Goal: Check status: Check status

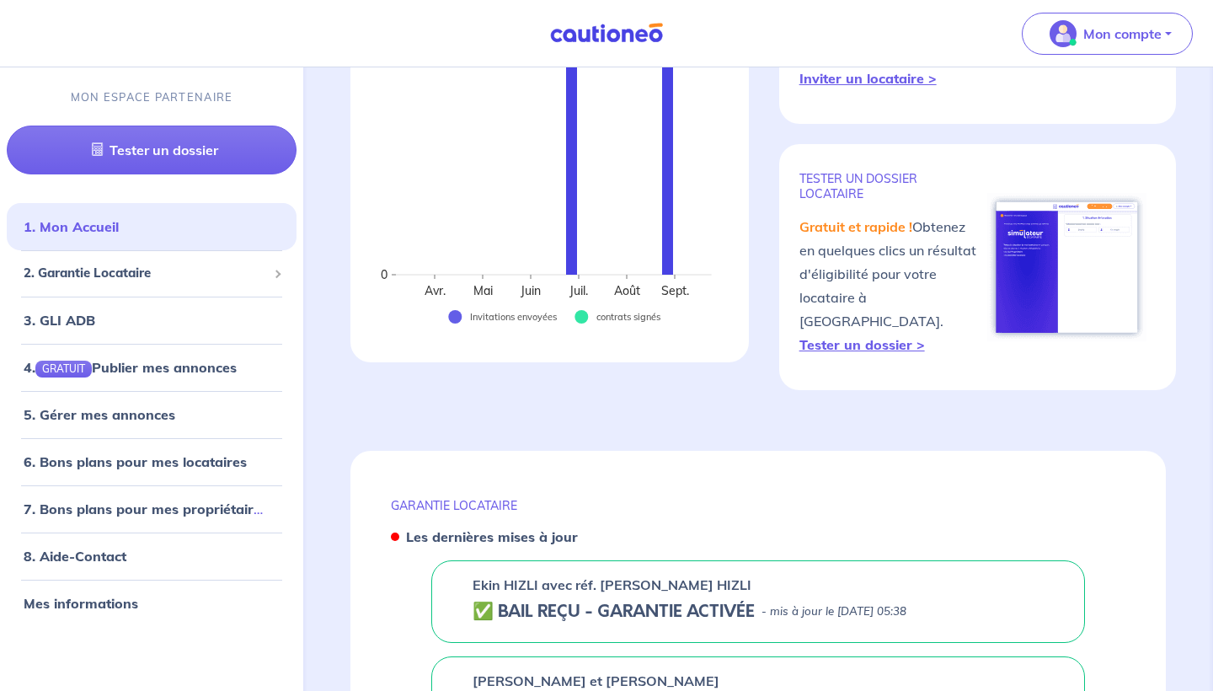
scroll to position [350, 0]
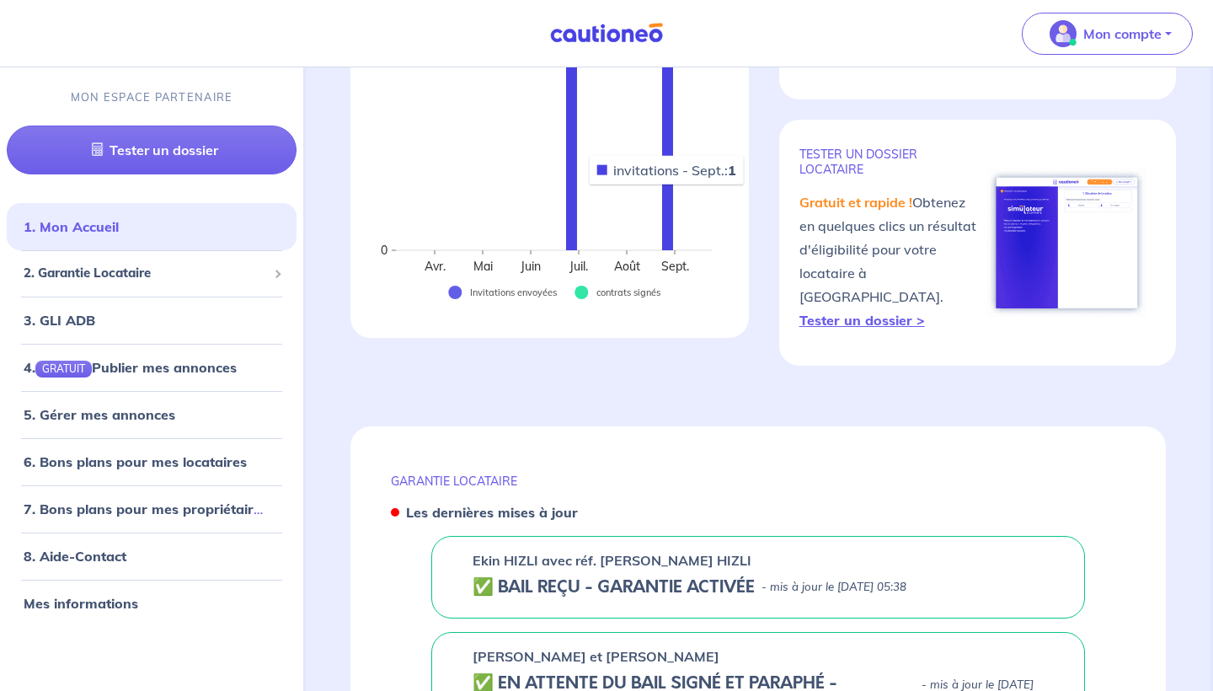
click at [668, 184] on rect at bounding box center [667, 103] width 11 height 293
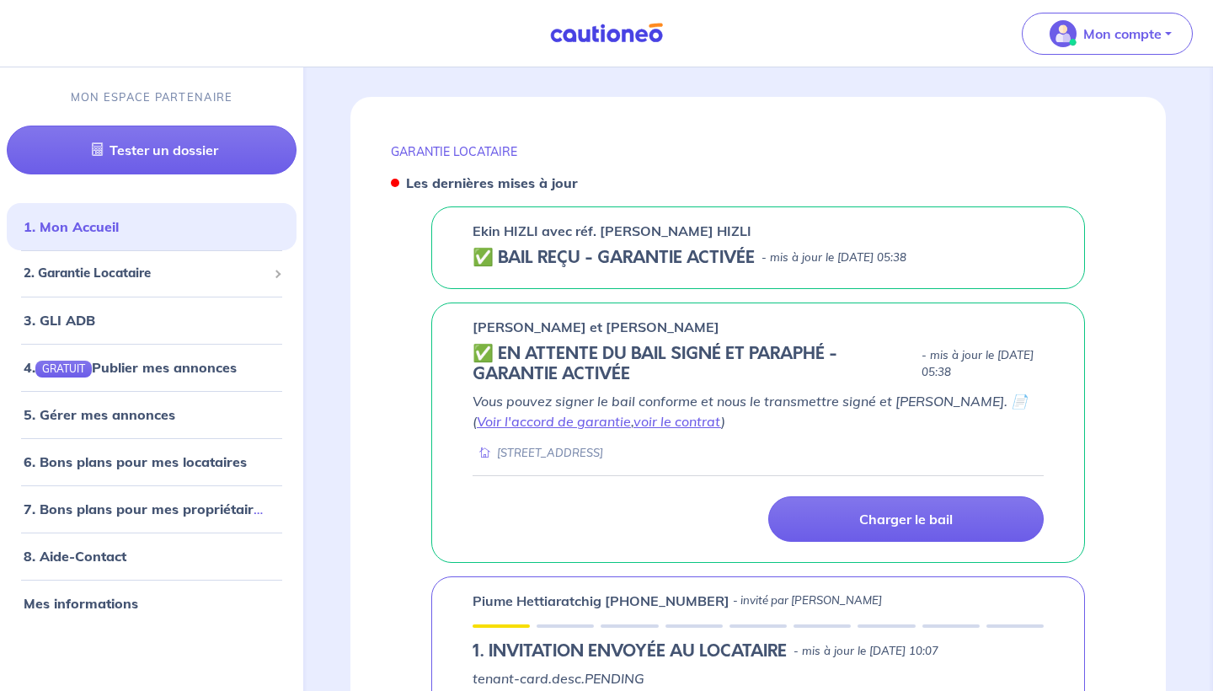
scroll to position [681, 0]
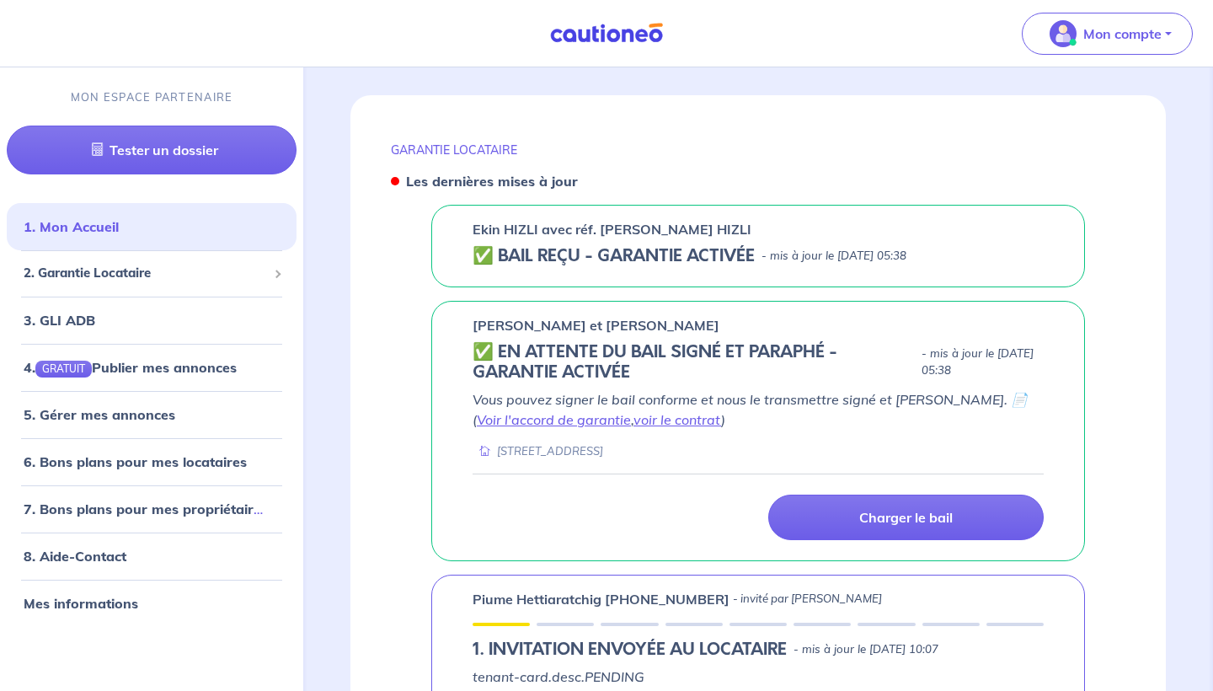
click at [476, 315] on p "[PERSON_NAME] et [PERSON_NAME]" at bounding box center [595, 325] width 247 height 20
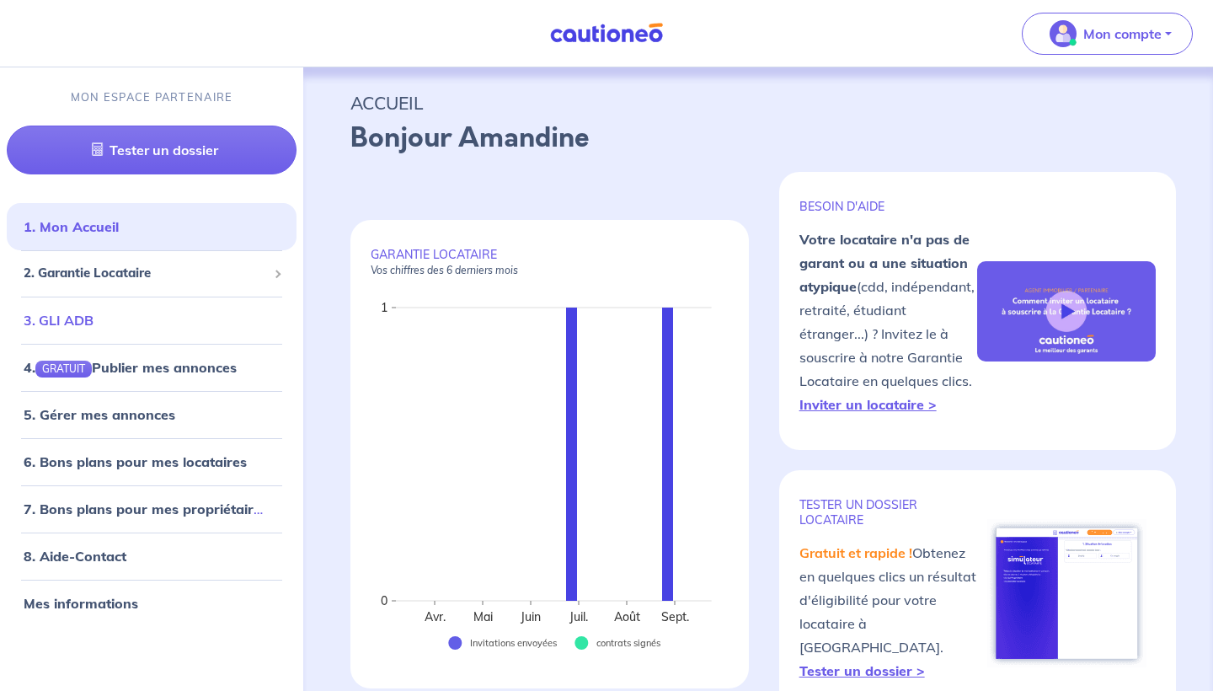
scroll to position [0, 0]
click at [209, 367] on link "4. GRATUIT Publier mes annonces" at bounding box center [128, 367] width 209 height 17
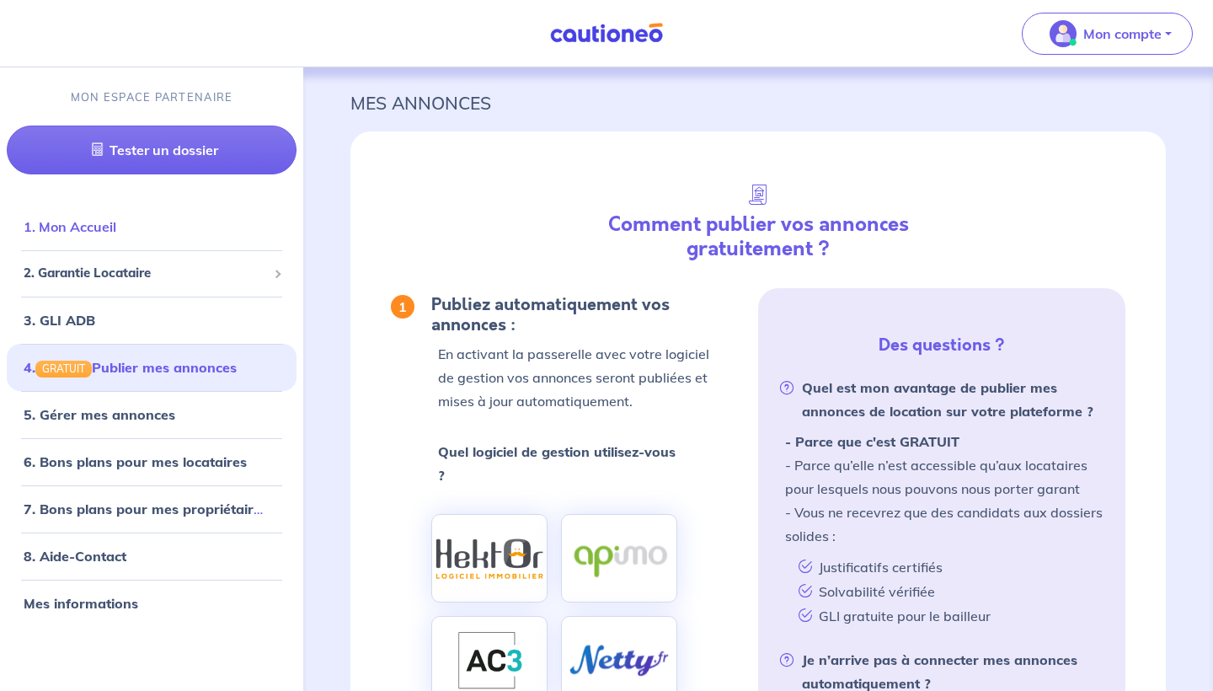
click at [104, 230] on link "1. Mon Accueil" at bounding box center [70, 226] width 93 height 17
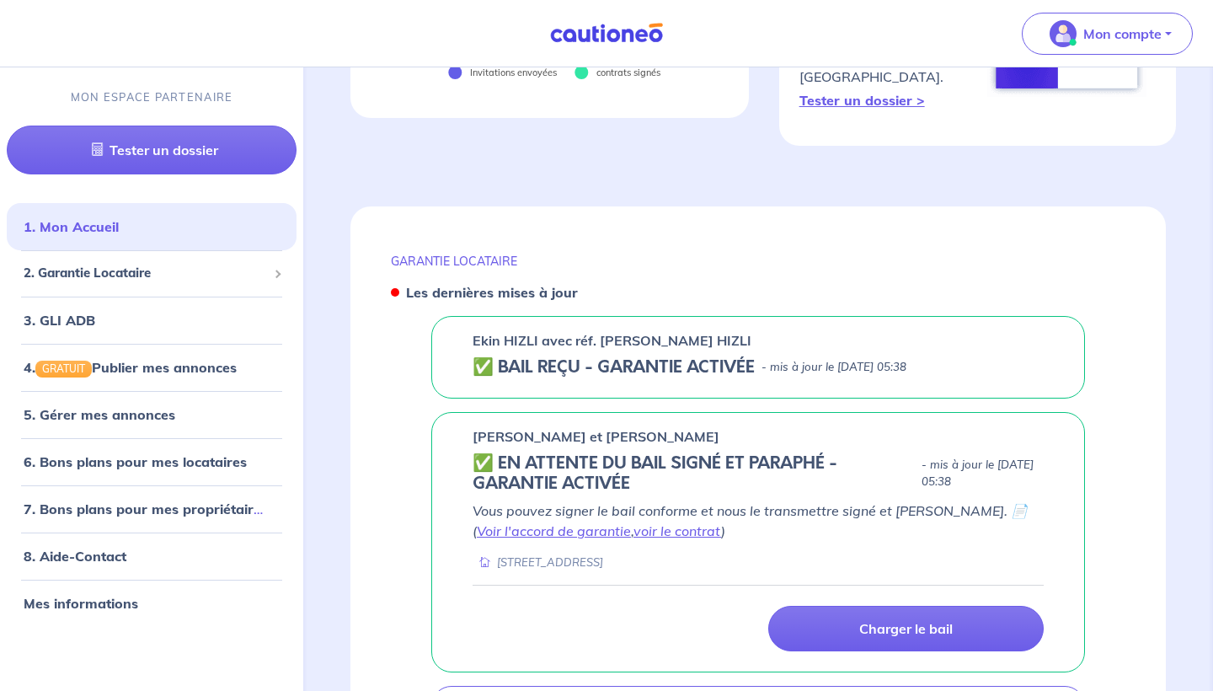
scroll to position [578, 0]
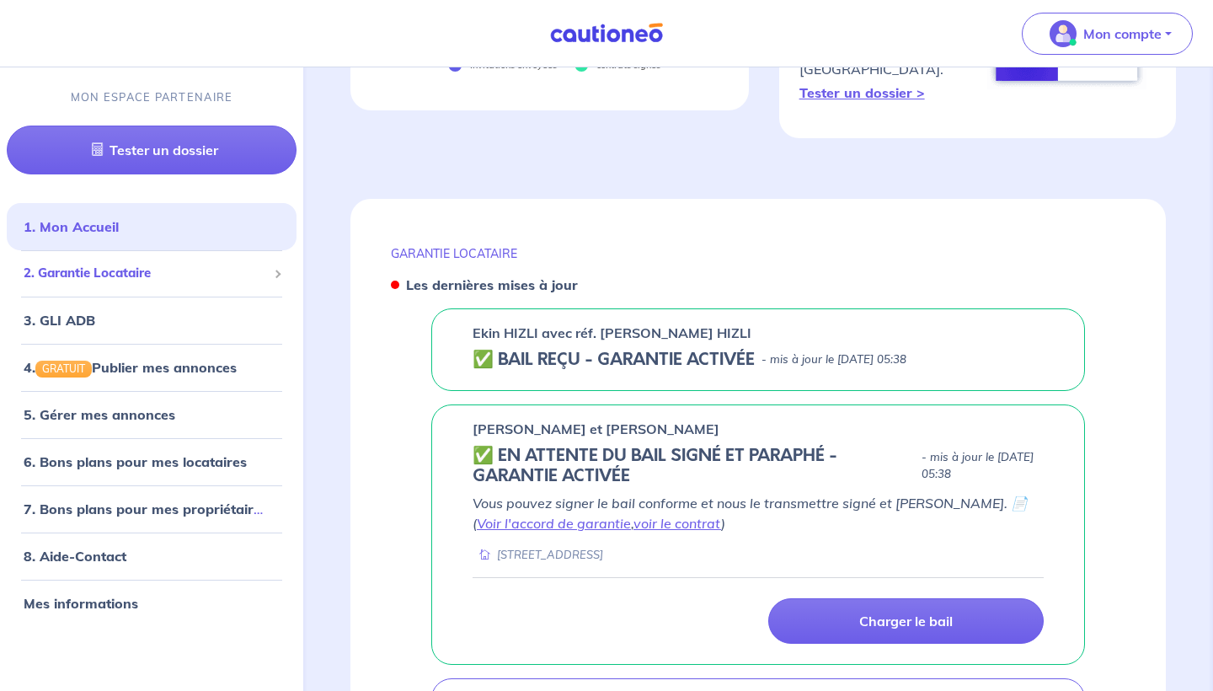
click at [81, 269] on span "2. Garantie Locataire" at bounding box center [145, 273] width 243 height 19
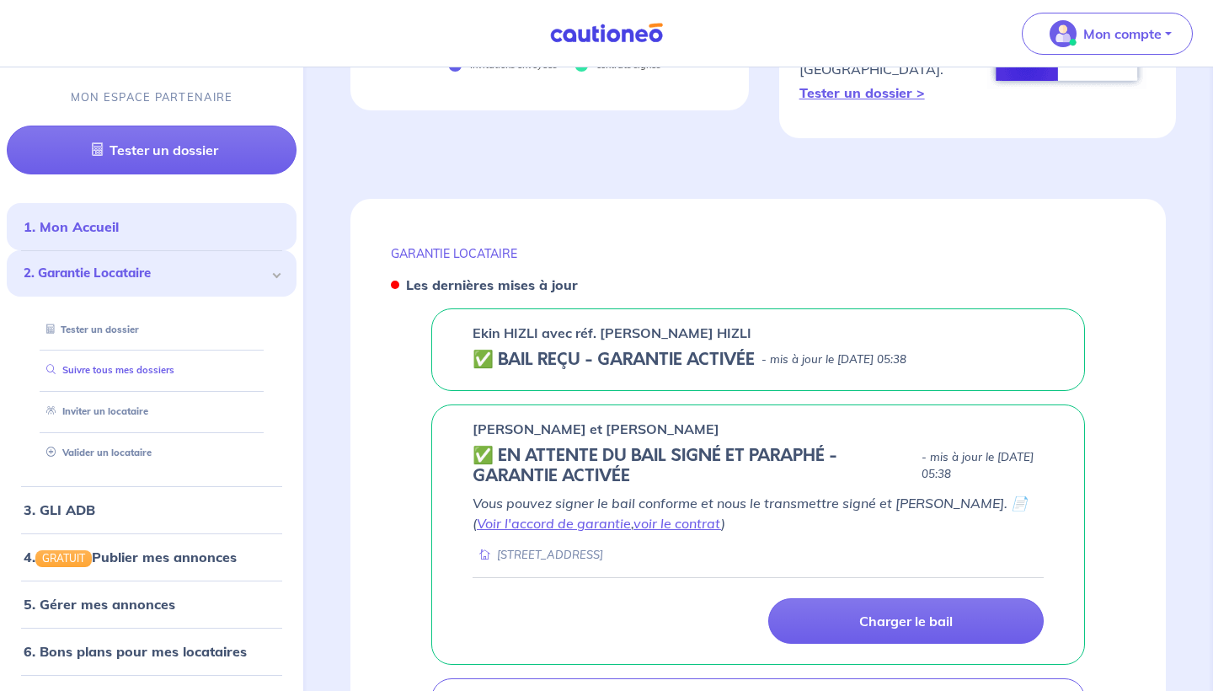
click at [120, 374] on link "Suivre tous mes dossiers" at bounding box center [107, 370] width 135 height 12
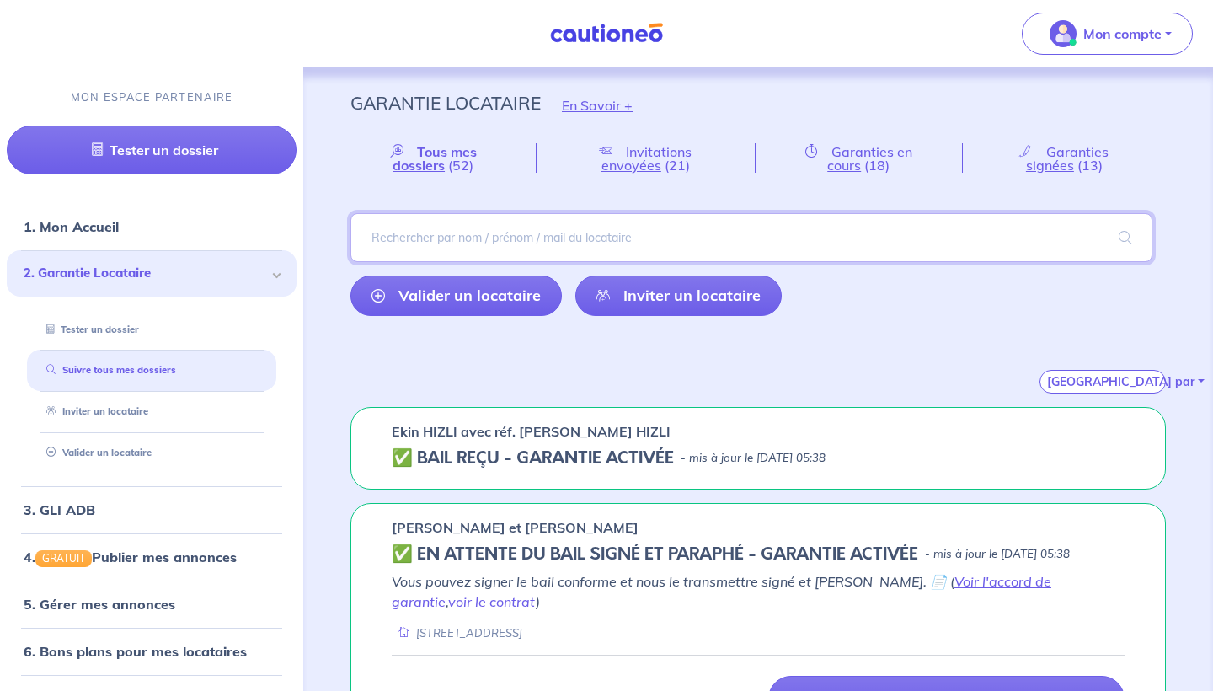
click at [401, 240] on input "search" at bounding box center [751, 237] width 802 height 49
type input "[PERSON_NAME]"
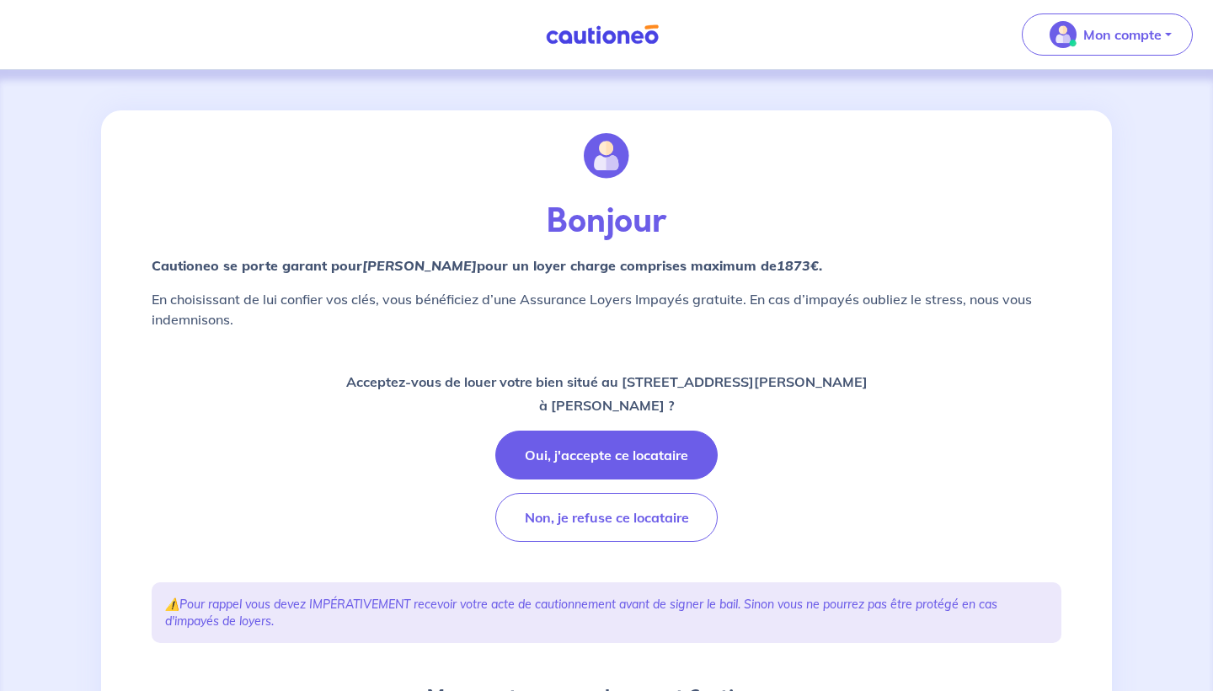
drag, startPoint x: 608, startPoint y: 255, endPoint x: 929, endPoint y: 398, distance: 351.3
click at [934, 394] on div "Bonjour Cautioneo se porte garant pour [PERSON_NAME]  pour un loyer charge comp…" at bounding box center [606, 525] width 930 height 831
click at [929, 398] on div "Acceptez-vous de louer votre bien situé au [STREET_ADDRESS][PERSON_NAME] à [PER…" at bounding box center [606, 456] width 909 height 172
